Goal: Task Accomplishment & Management: Complete application form

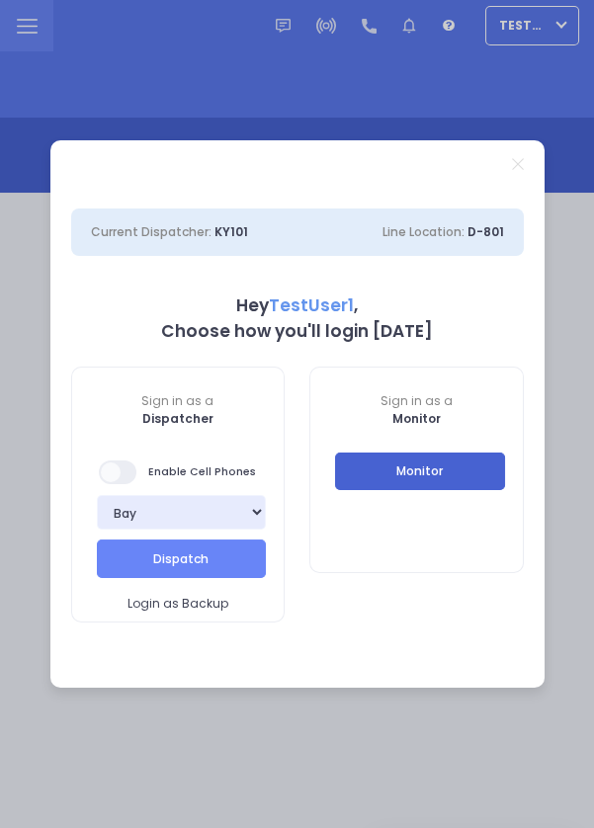
click at [450, 471] on button "Monitor" at bounding box center [420, 472] width 170 height 38
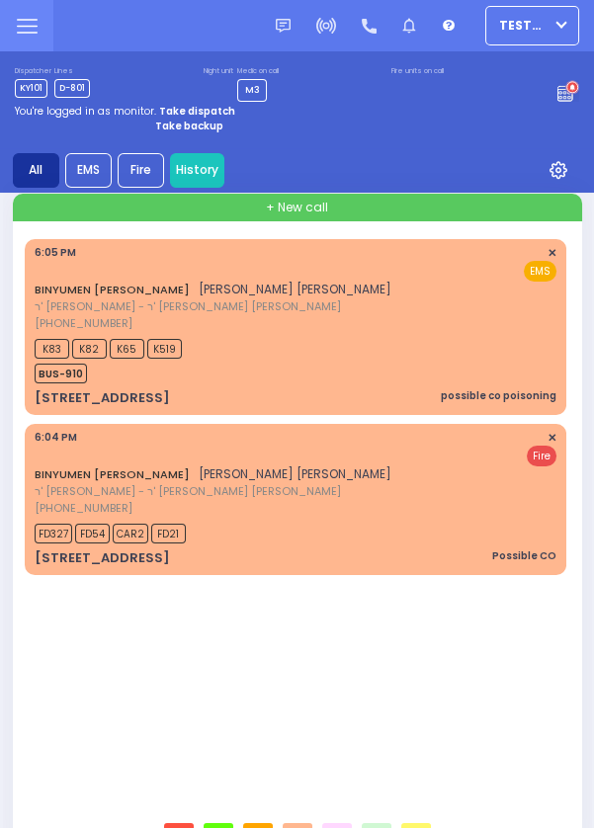
click at [491, 330] on div "BINYUMEN [PERSON_NAME] [PERSON_NAME] [PERSON_NAME] ר' [PERSON_NAME] - ר' [PERSO…" at bounding box center [296, 288] width 522 height 87
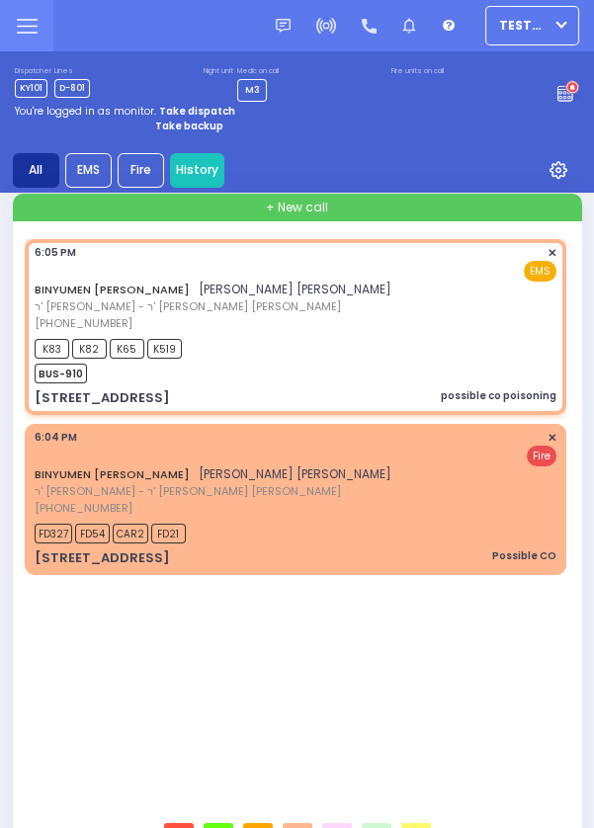
scroll to position [921, 0]
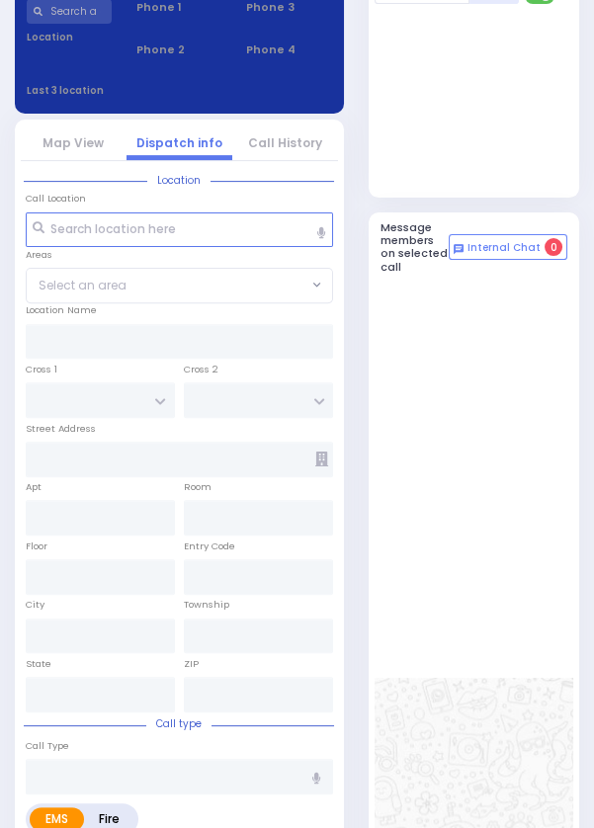
select select
type input "possible co poisoning"
radio input "true"
type input "BINYUMEN MOSHE"
type input "[PERSON_NAME]"
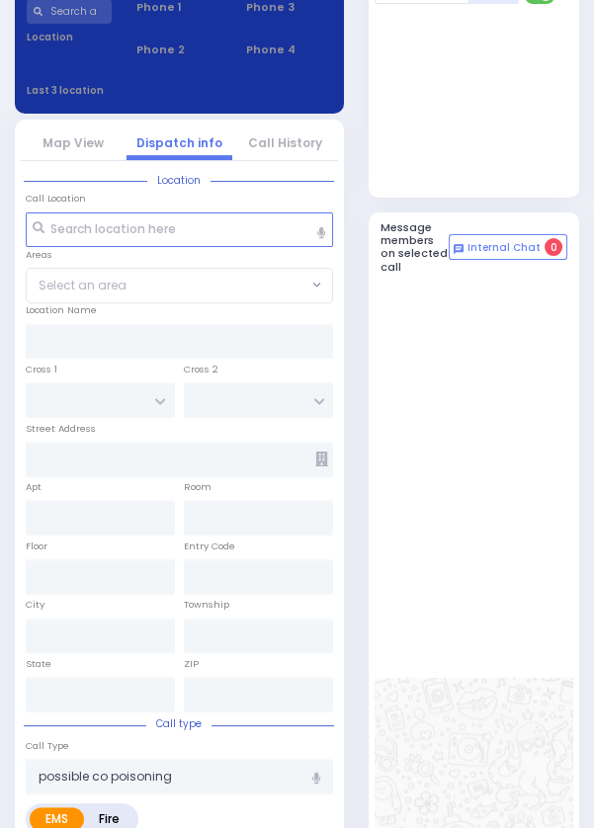
select select
type input "18:05"
type input "18:08"
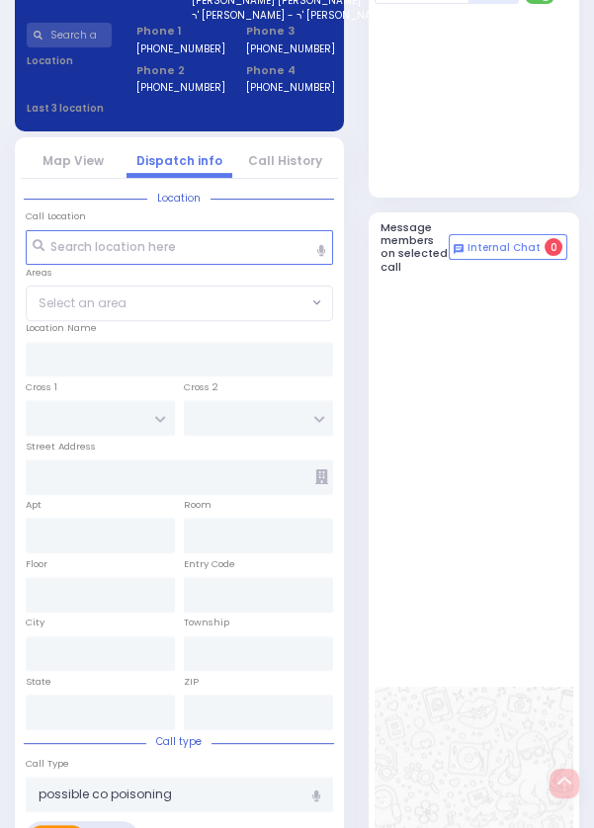
type input "[GEOGRAPHIC_DATA]"
type input "MAGLENITZ ST"
type input "[STREET_ADDRESS]"
type input "306"
type input "Monroe"
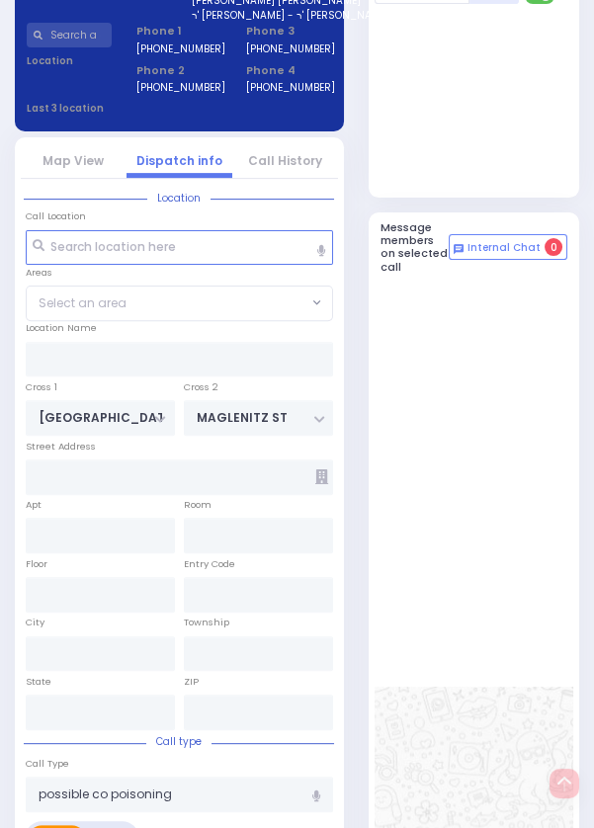
type input "[US_STATE]"
type input "10950"
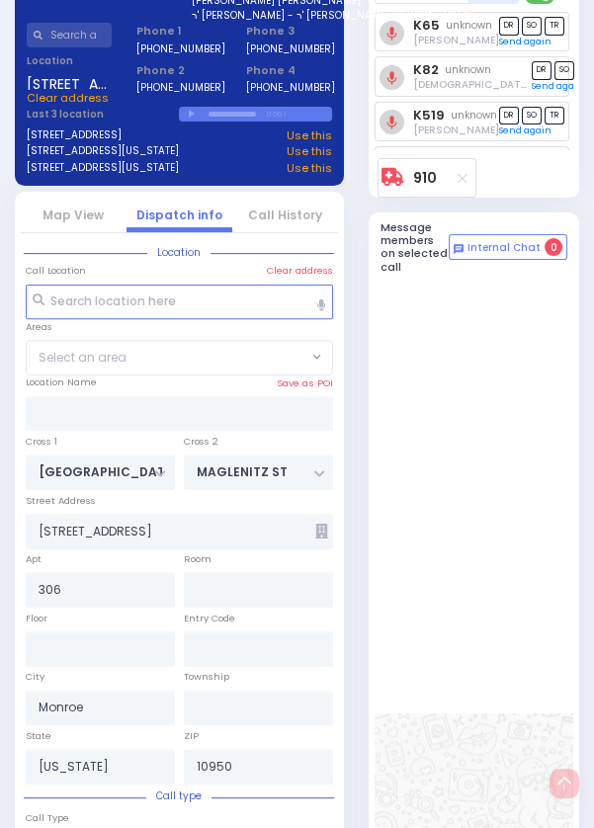
scroll to position [963, 0]
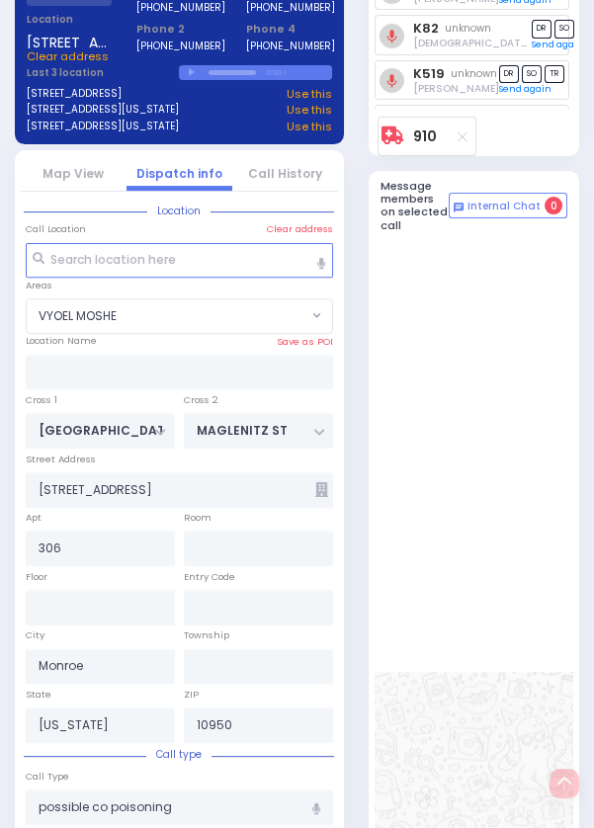
select select "VYOEL MOSHE"
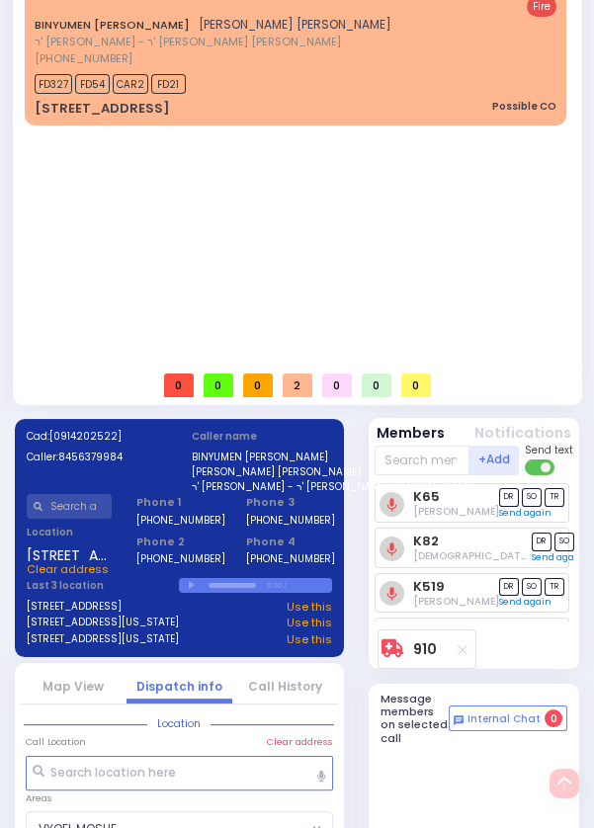
scroll to position [444, 0]
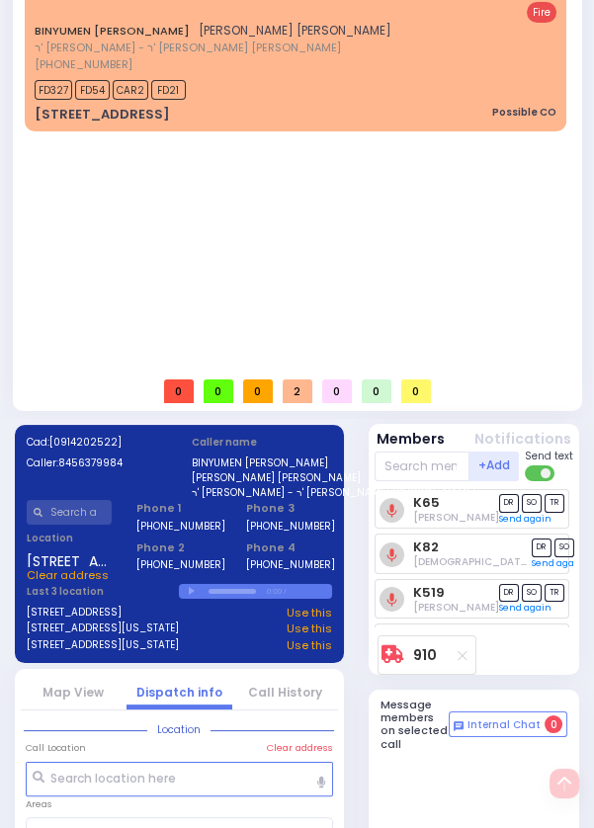
click at [441, 61] on div "BINYUMEN [PERSON_NAME] [PERSON_NAME] [PERSON_NAME] ר' [PERSON_NAME] - ר' [PERSO…" at bounding box center [296, 29] width 522 height 87
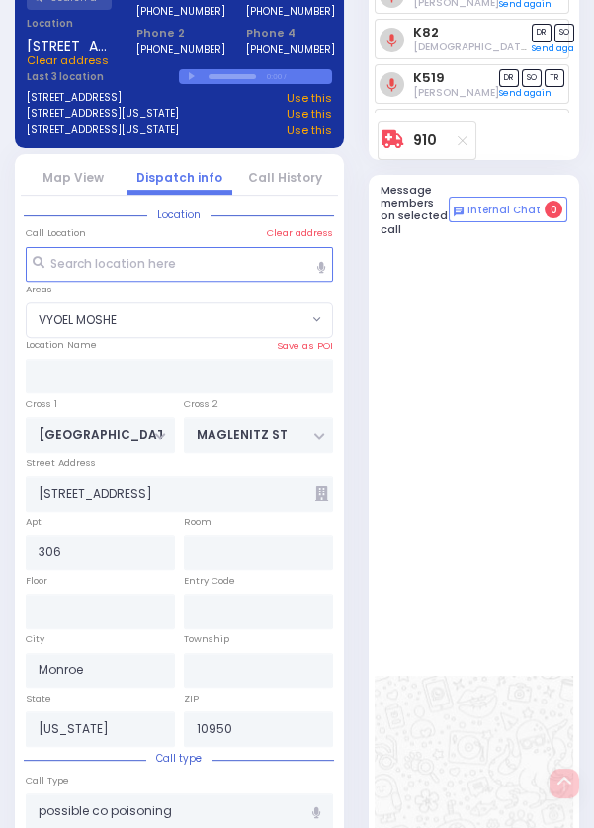
select select
type input "Possible CO"
radio input "false"
radio input "true"
select select
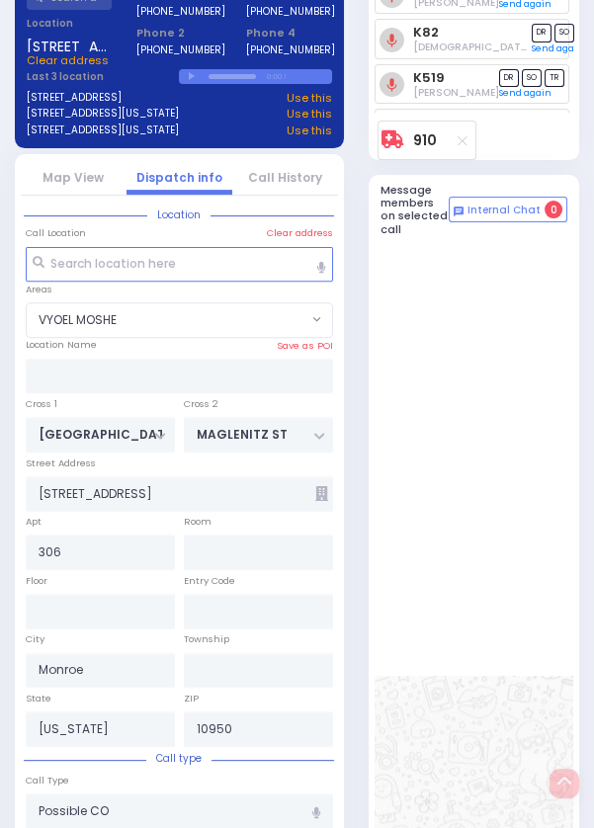
type input "18:04"
type input "18:06"
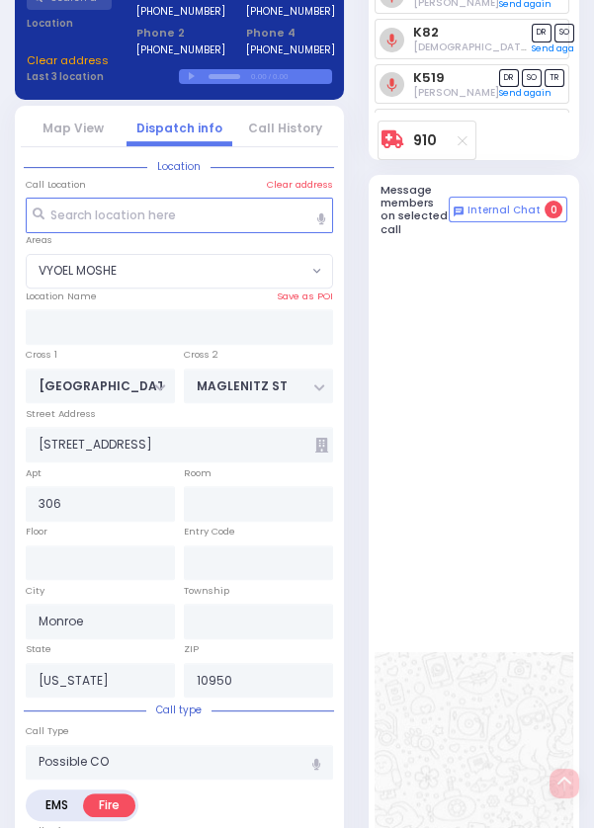
scroll to position [963, 0]
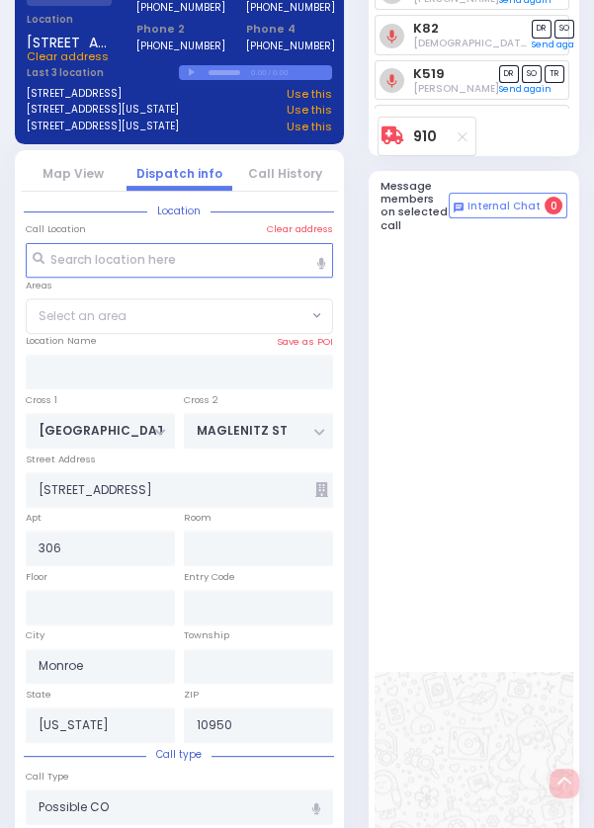
select select "VYOEL MOSHE"
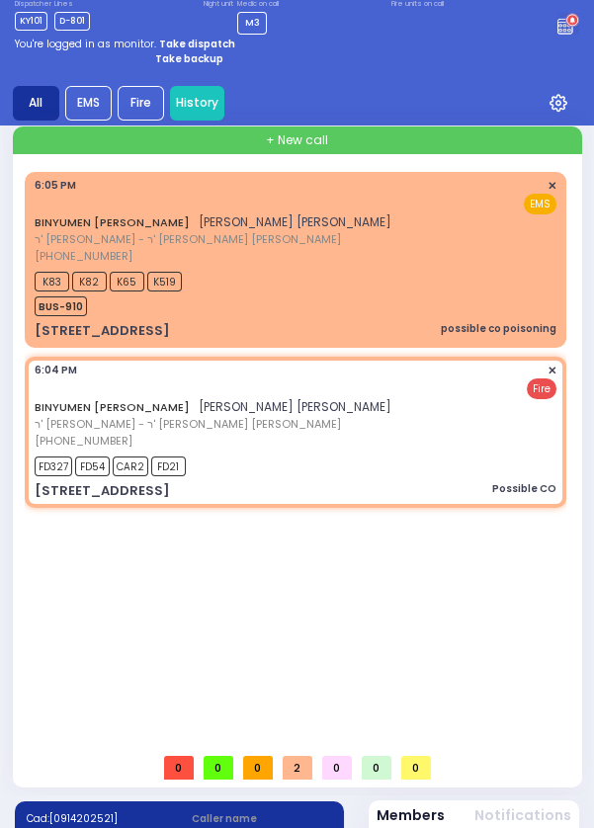
scroll to position [0, 0]
